Goal: Information Seeking & Learning: Learn about a topic

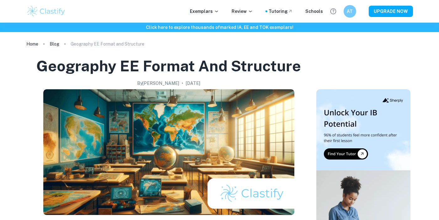
click at [214, 7] on div "Exemplars Review Tutoring Schools AT UPGRADE NOW" at bounding box center [220, 11] width 402 height 13
click at [214, 9] on p "Exemplars" at bounding box center [204, 11] width 29 height 7
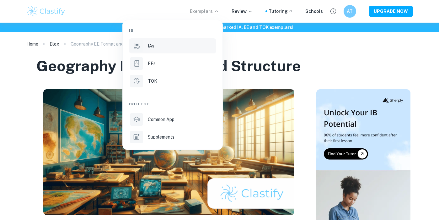
click at [188, 47] on div "IAs" at bounding box center [181, 45] width 67 height 7
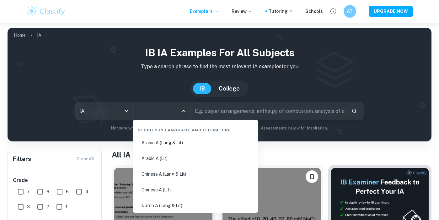
click at [155, 110] on input "All Subjects" at bounding box center [157, 111] width 42 height 12
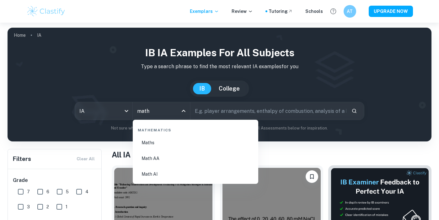
click at [167, 173] on li "Math AI" at bounding box center [195, 174] width 120 height 14
type input "Math AI"
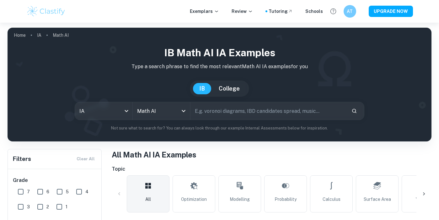
click at [213, 109] on input "text" at bounding box center [268, 111] width 156 height 18
type input "correlation"
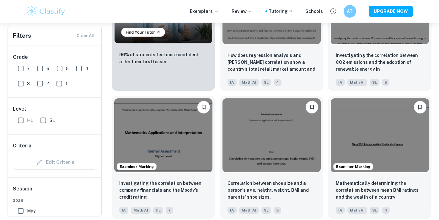
scroll to position [527, 0]
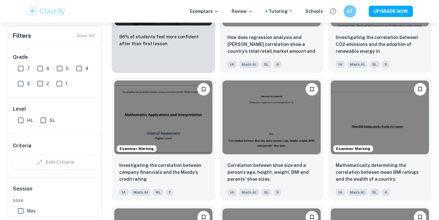
click at [43, 70] on input "6" at bounding box center [40, 68] width 13 height 13
checkbox input "true"
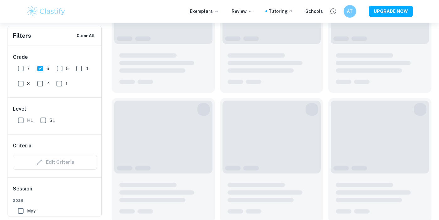
scroll to position [542, 0]
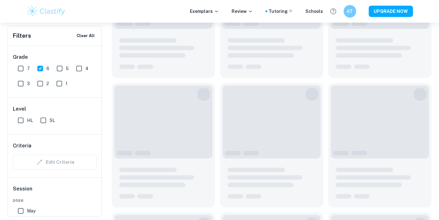
click at [27, 70] on span "7" at bounding box center [28, 68] width 3 height 7
click at [27, 70] on input "7" at bounding box center [20, 68] width 13 height 13
checkbox input "true"
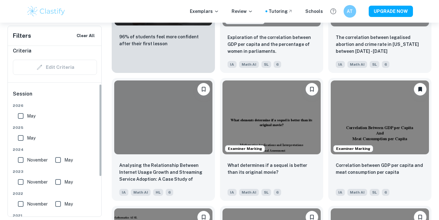
scroll to position [62, 0]
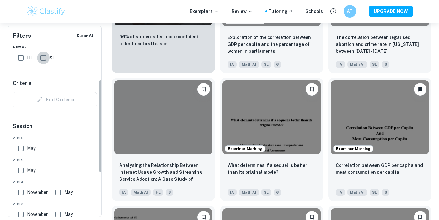
click at [42, 61] on input "SL" at bounding box center [43, 57] width 13 height 13
checkbox input "true"
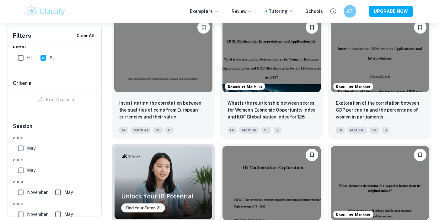
scroll to position [351, 0]
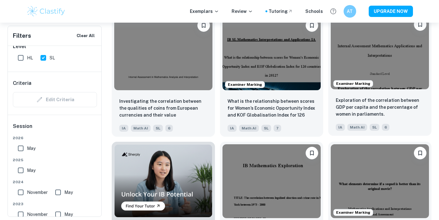
click at [375, 58] on img at bounding box center [380, 53] width 98 height 74
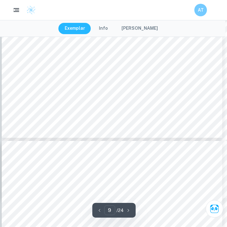
scroll to position [2365, 2]
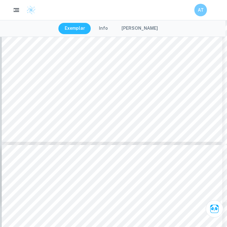
type input "22"
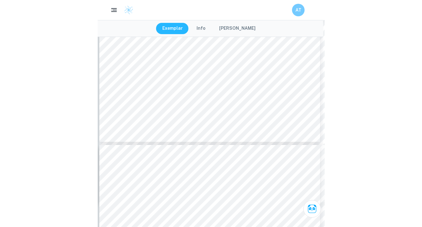
scroll to position [7172, 0]
